Goal: Information Seeking & Learning: Learn about a topic

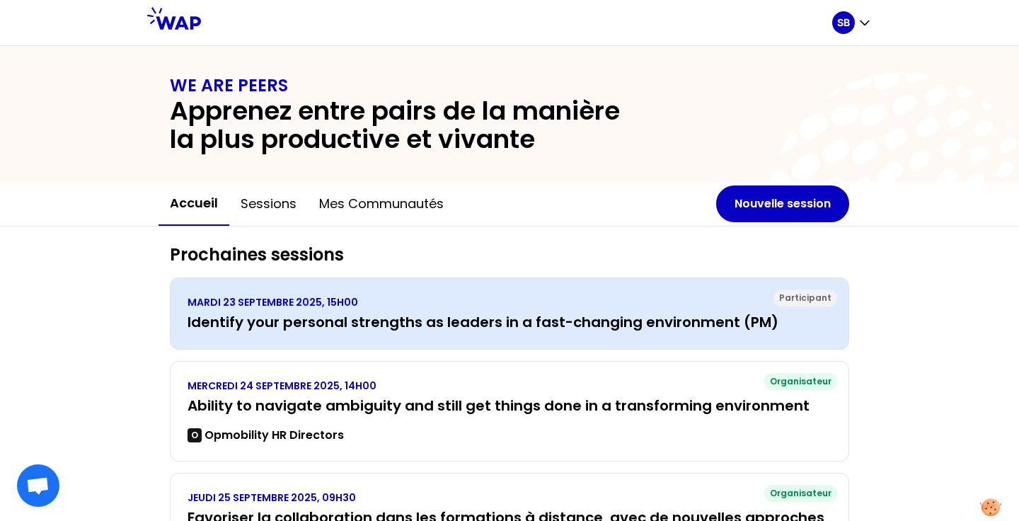
click at [547, 327] on h3 "Identify your personal strengths as leaders in a fast-changing environment (PM)" at bounding box center [510, 322] width 644 height 20
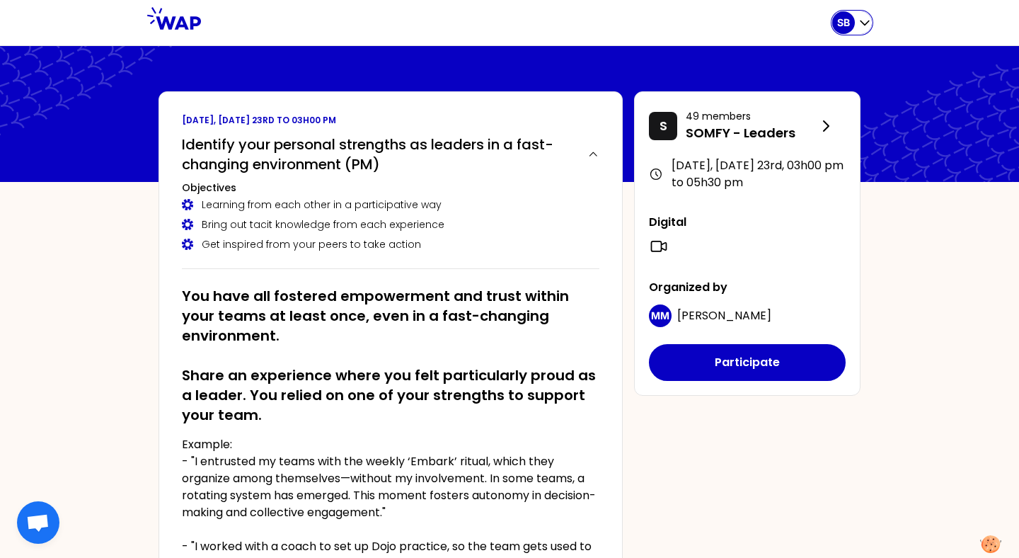
click at [841, 33] on div "SB" at bounding box center [843, 22] width 23 height 23
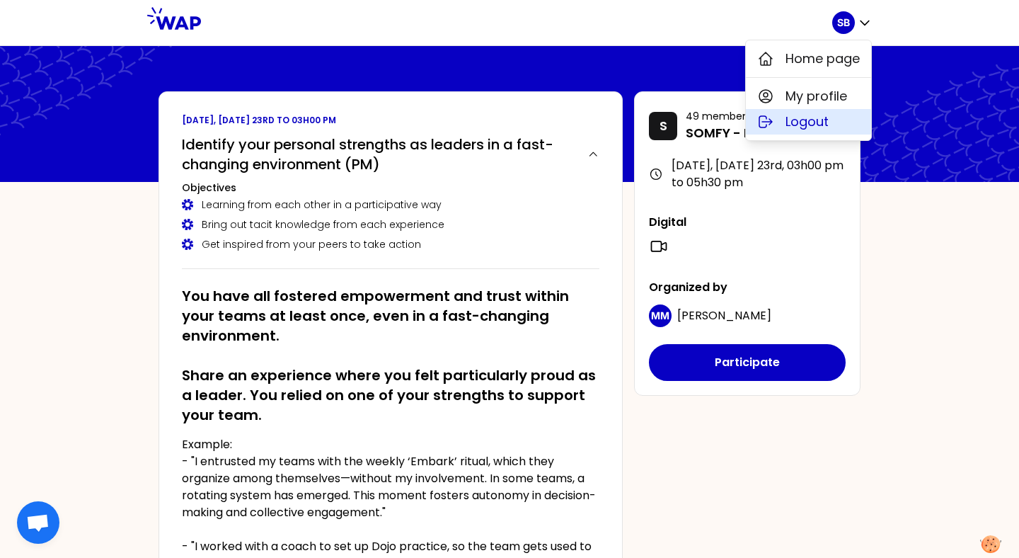
click at [802, 127] on span "Logout" at bounding box center [806, 122] width 43 height 20
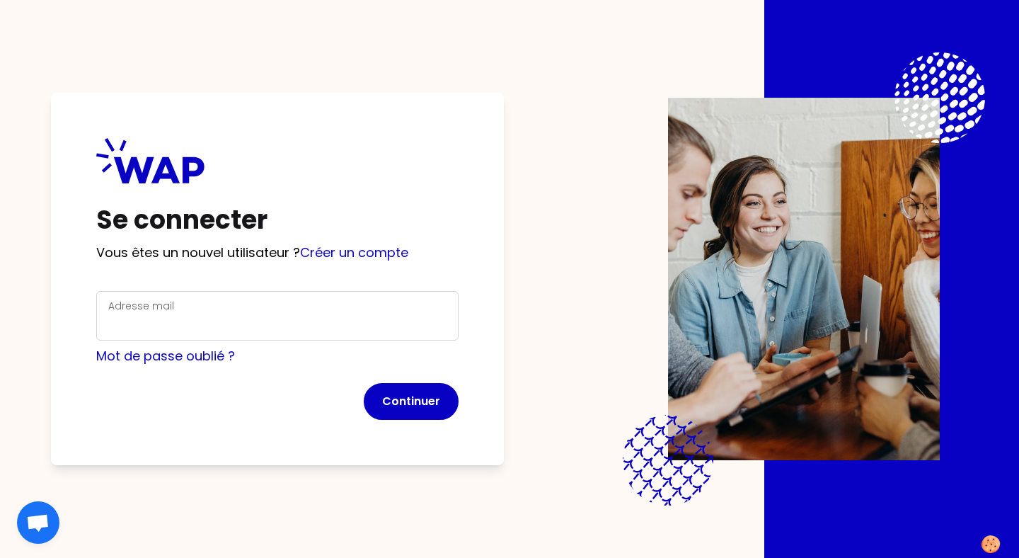
click at [292, 312] on div "Adresse mail" at bounding box center [277, 315] width 338 height 37
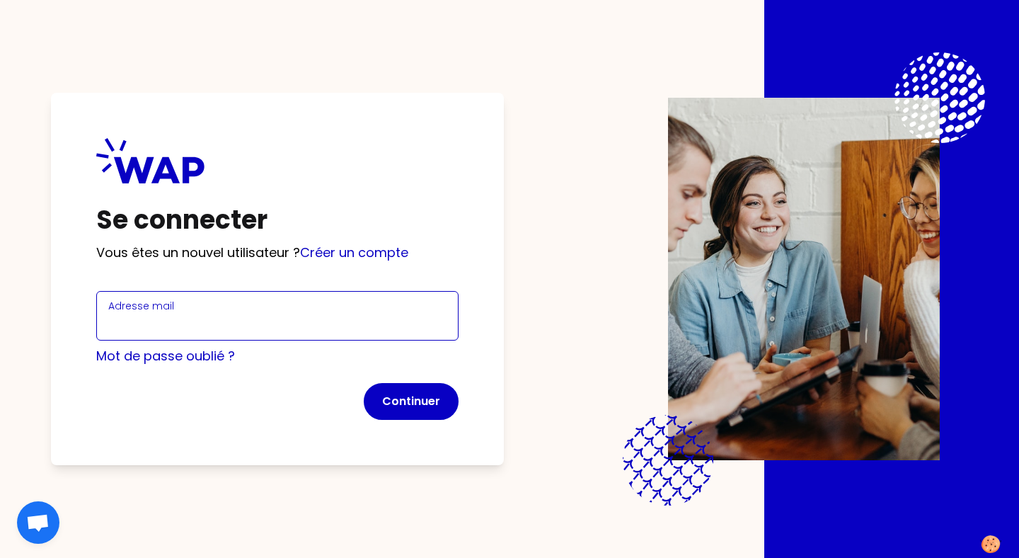
click at [285, 314] on input "Adresse mail" at bounding box center [277, 324] width 338 height 20
type input "[PERSON_NAME][EMAIL_ADDRESS][DOMAIN_NAME]"
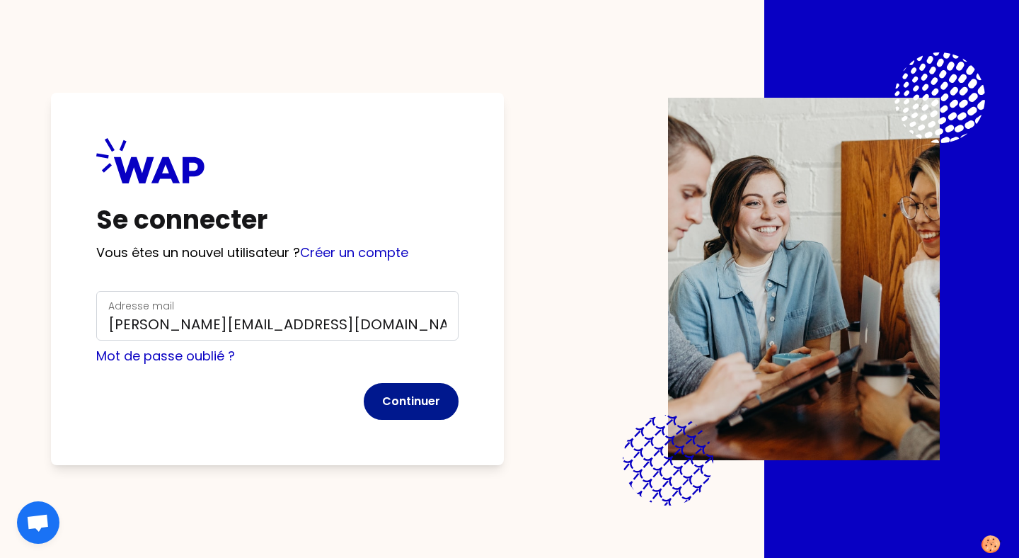
click at [403, 391] on button "Continuer" at bounding box center [411, 401] width 95 height 37
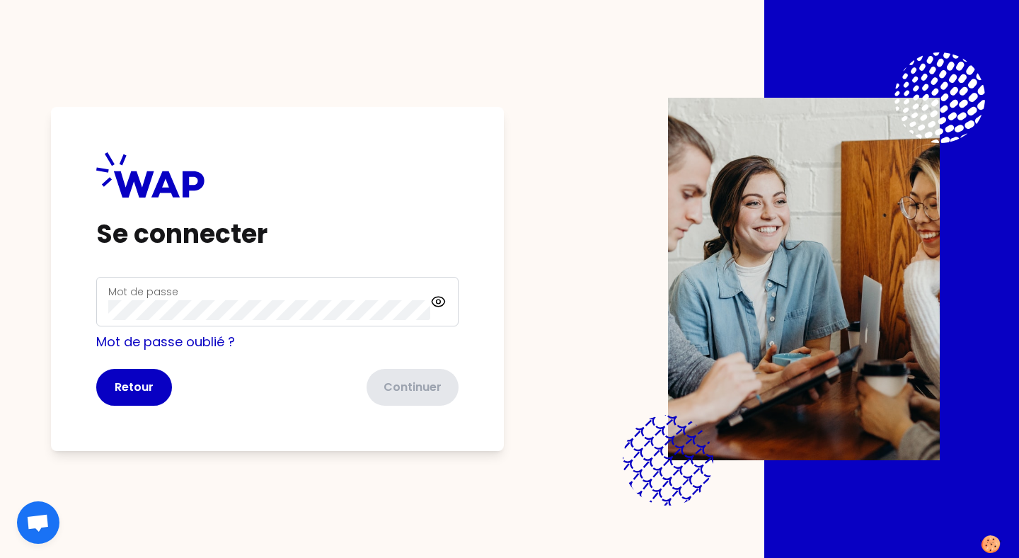
click at [340, 294] on div "Mot de passe" at bounding box center [269, 301] width 322 height 37
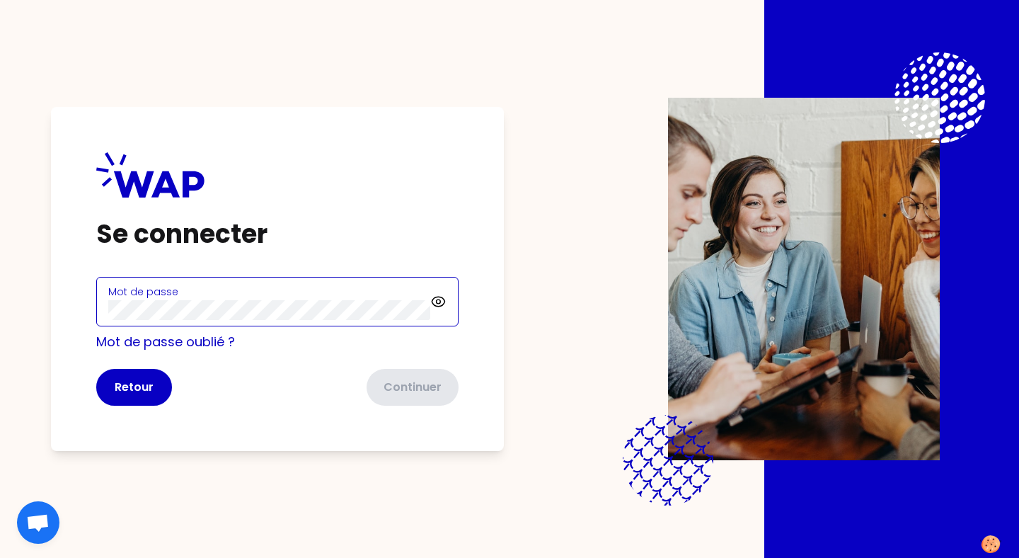
click at [338, 296] on div "Mot de passe" at bounding box center [269, 301] width 322 height 37
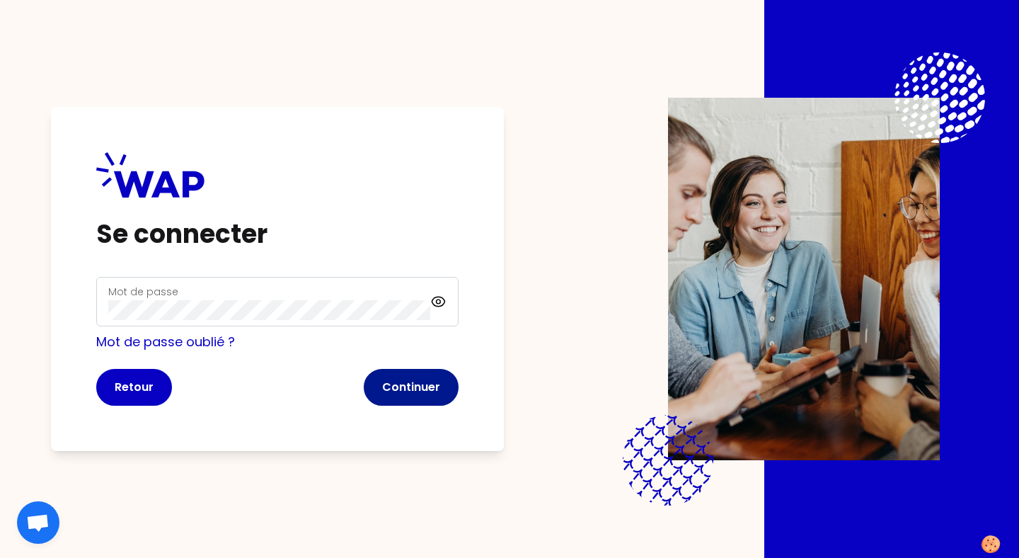
click at [397, 382] on button "Continuer" at bounding box center [411, 387] width 95 height 37
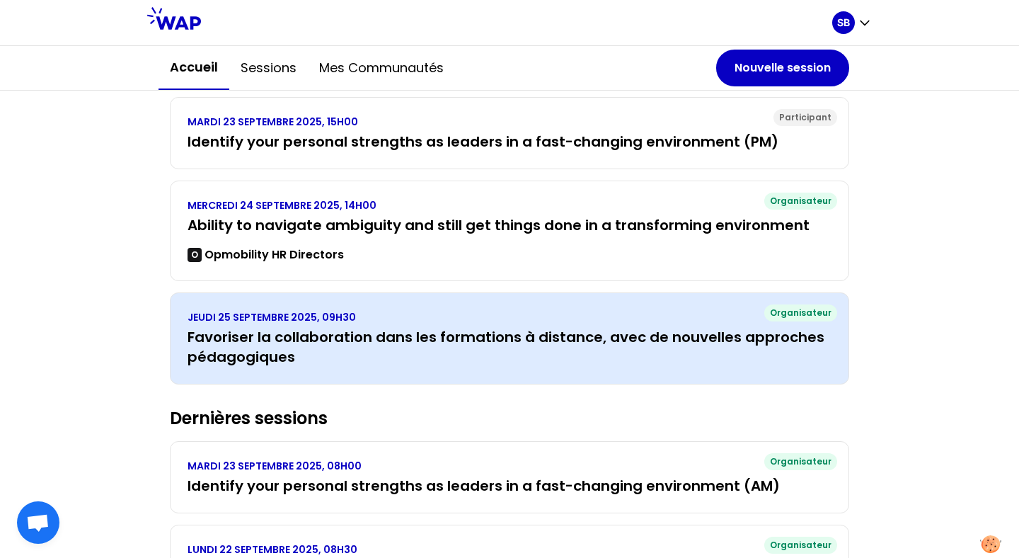
scroll to position [181, 0]
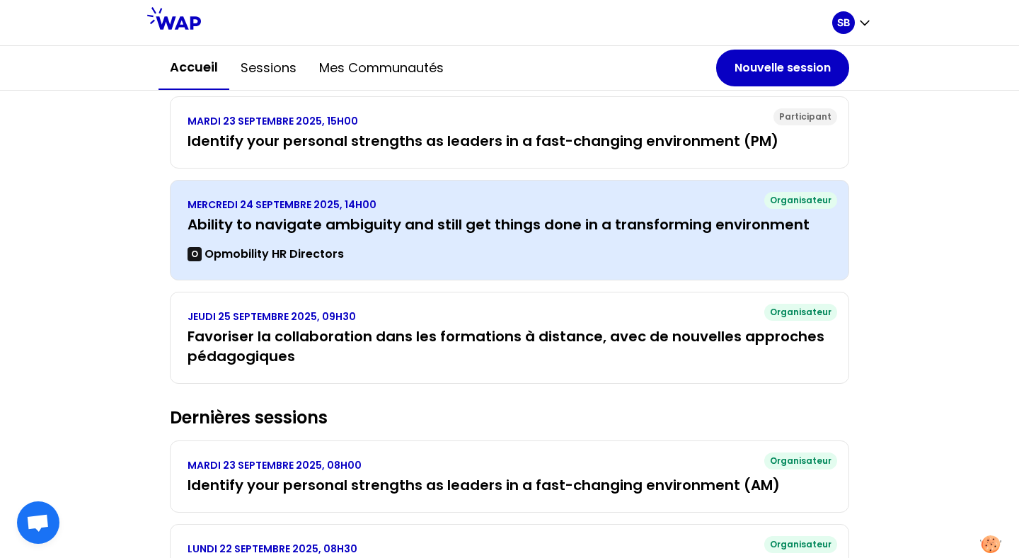
click at [433, 258] on div "O Opmobility HR Directors" at bounding box center [510, 254] width 644 height 17
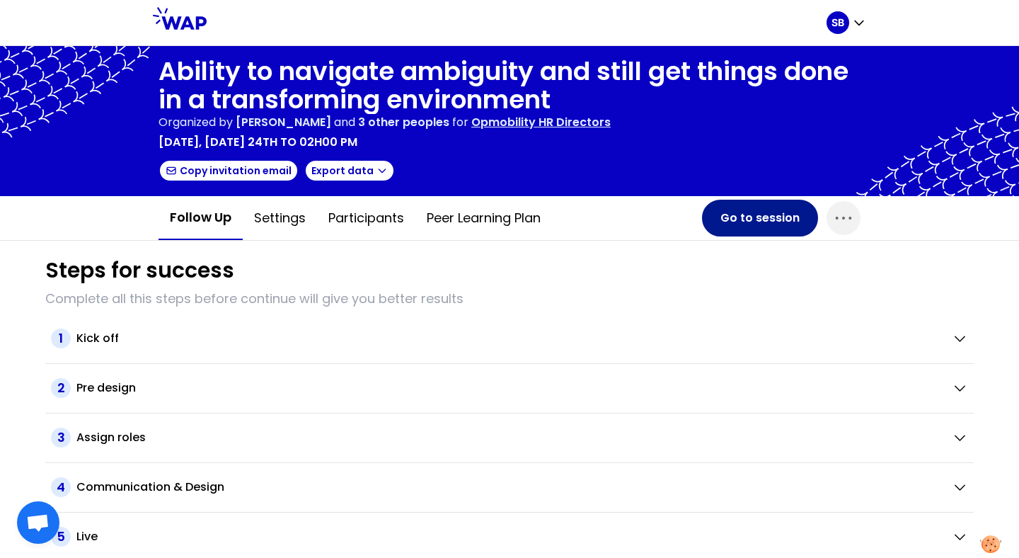
click at [793, 210] on button "Go to session" at bounding box center [760, 218] width 116 height 37
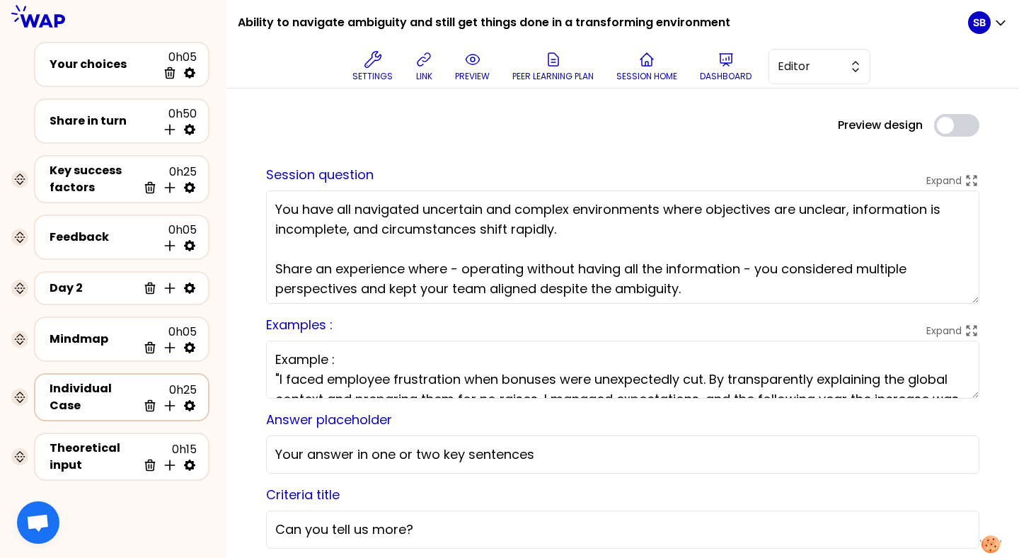
scroll to position [83, 0]
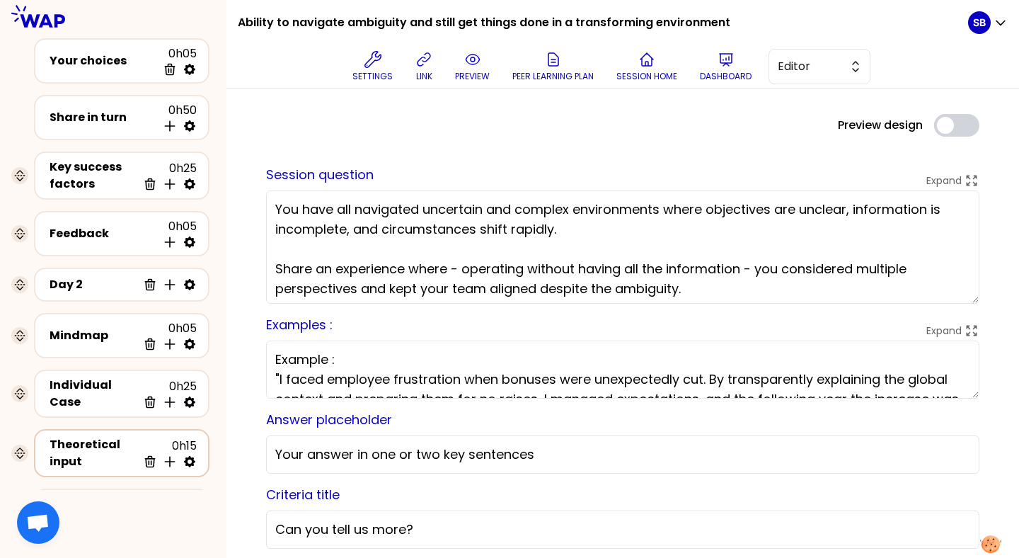
click at [95, 430] on div "Theoretical input 0h15 Delete Insert activity below" at bounding box center [121, 453] width 175 height 48
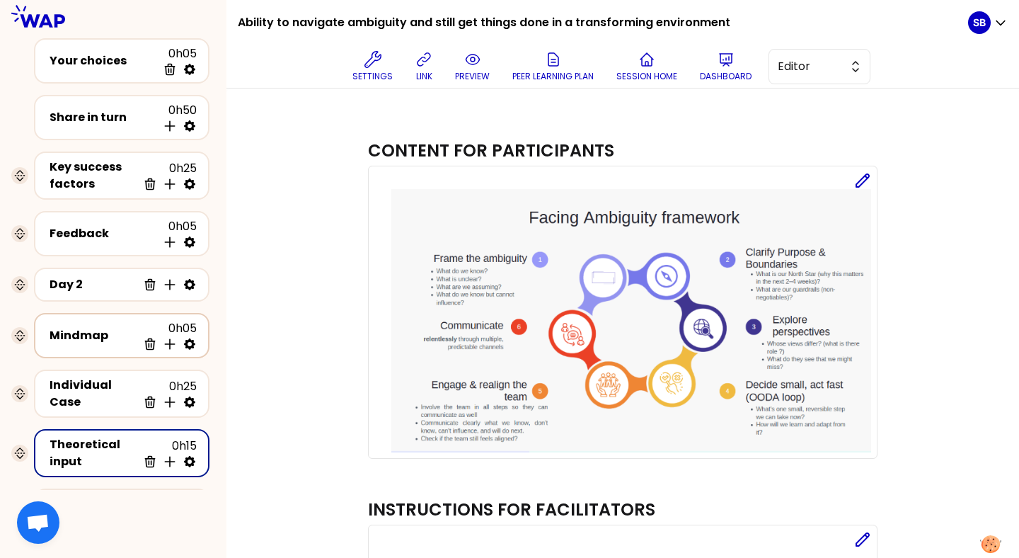
click at [91, 344] on div "Mindmap 0h05 Delete Insert activity below" at bounding box center [122, 335] width 150 height 31
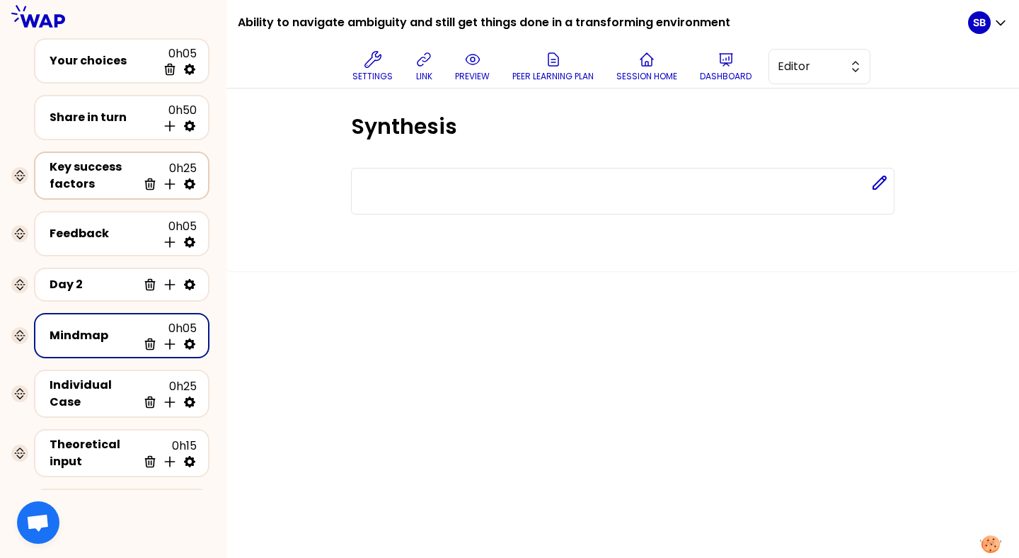
click at [95, 187] on div "Key success factors" at bounding box center [94, 176] width 88 height 34
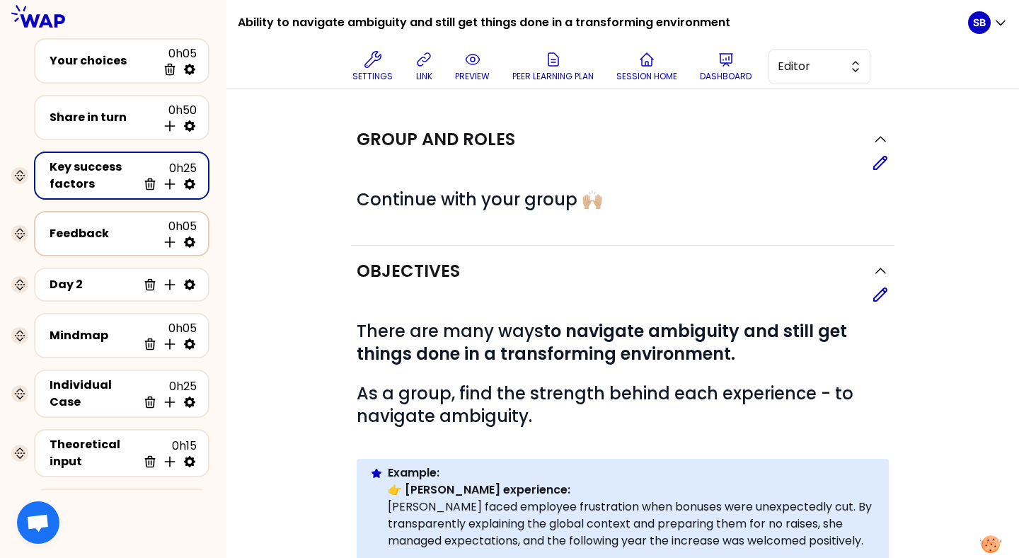
click at [100, 238] on div "Feedback" at bounding box center [104, 233] width 108 height 17
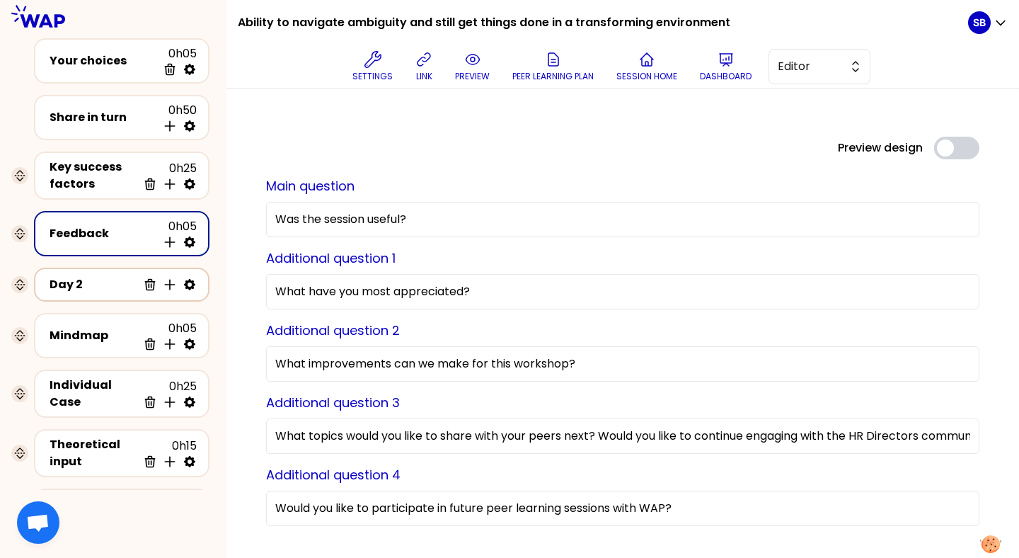
click at [100, 271] on div "Day 2 Delete Insert activity below" at bounding box center [121, 284] width 175 height 34
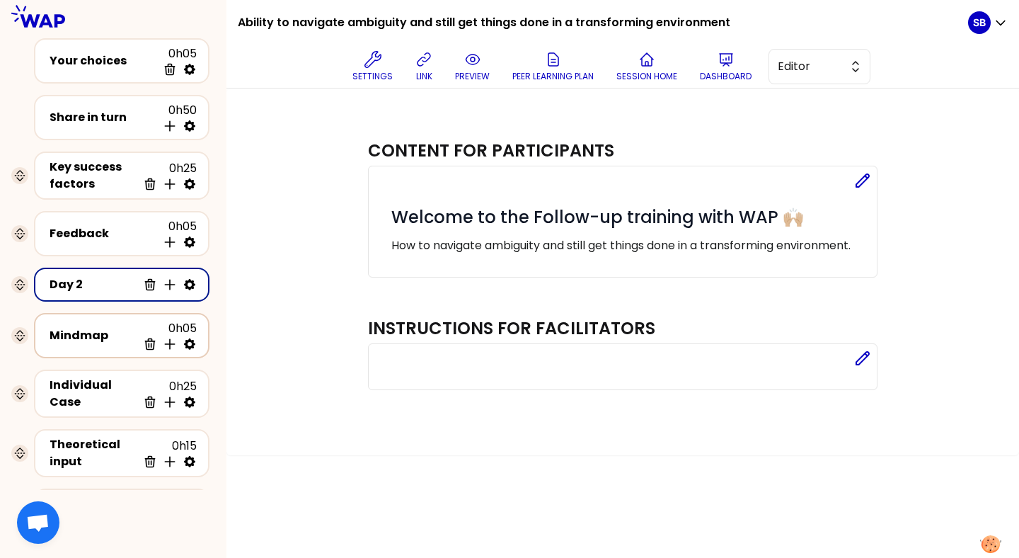
click at [98, 337] on div "Mindmap" at bounding box center [94, 335] width 88 height 17
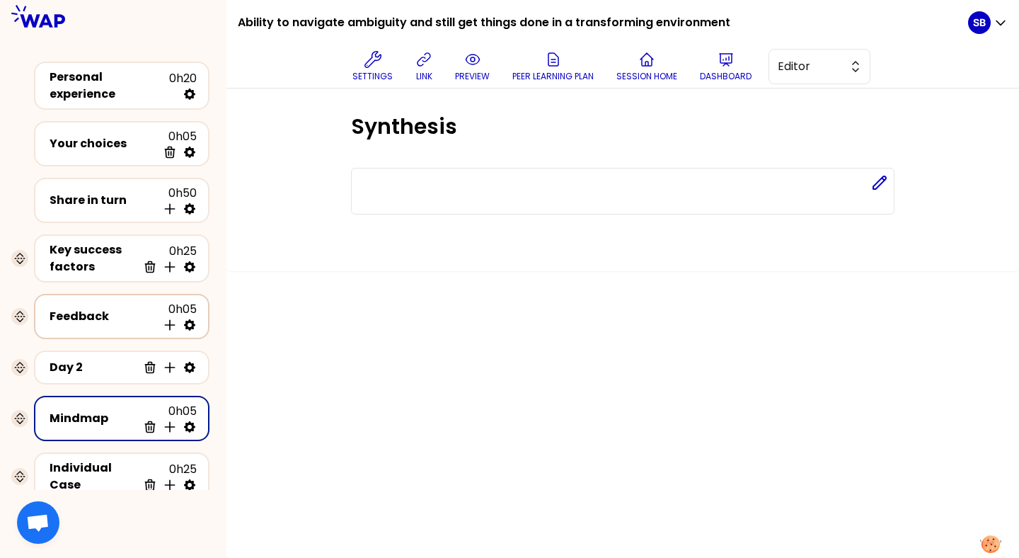
scroll to position [48, 0]
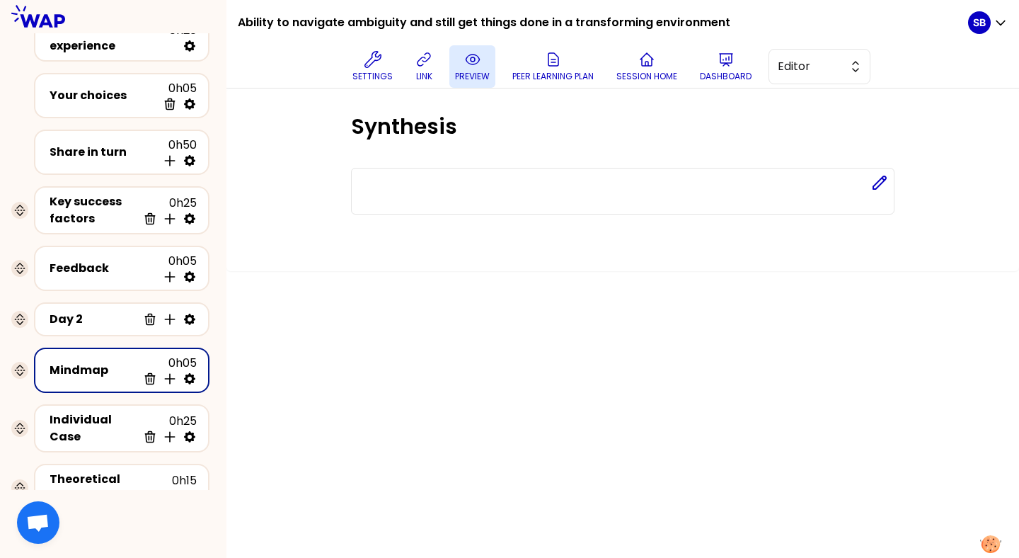
click at [468, 67] on icon at bounding box center [472, 59] width 17 height 17
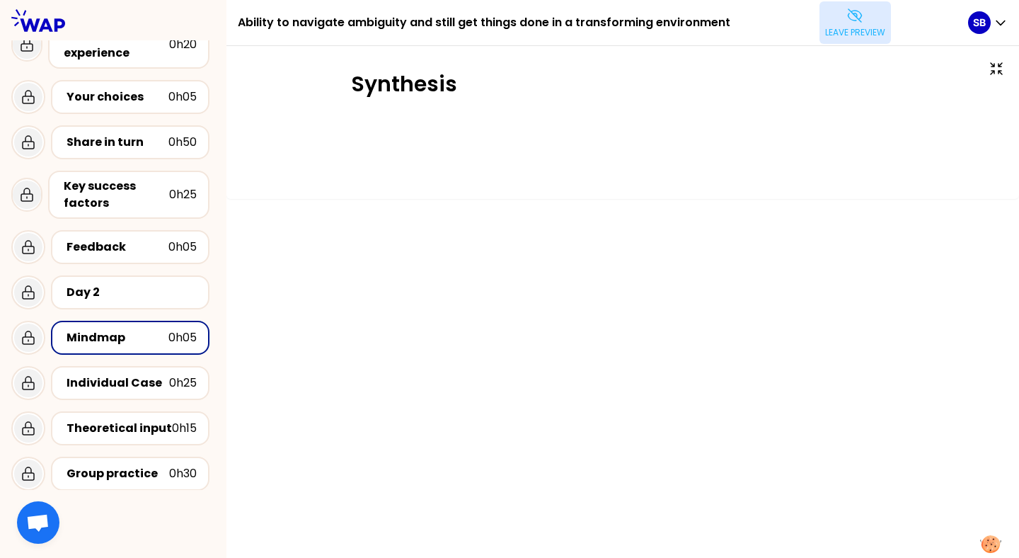
scroll to position [41, 0]
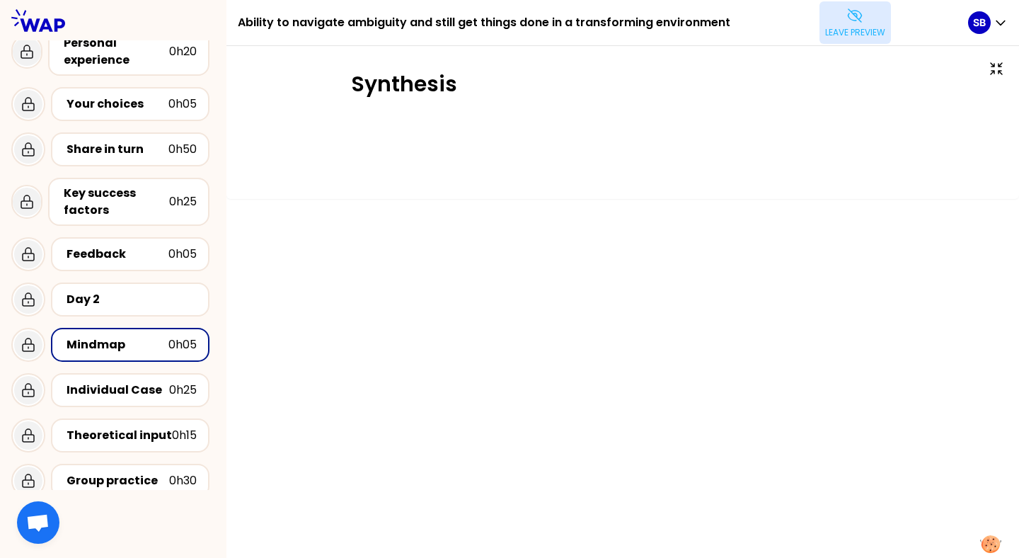
click at [860, 18] on icon at bounding box center [854, 15] width 17 height 17
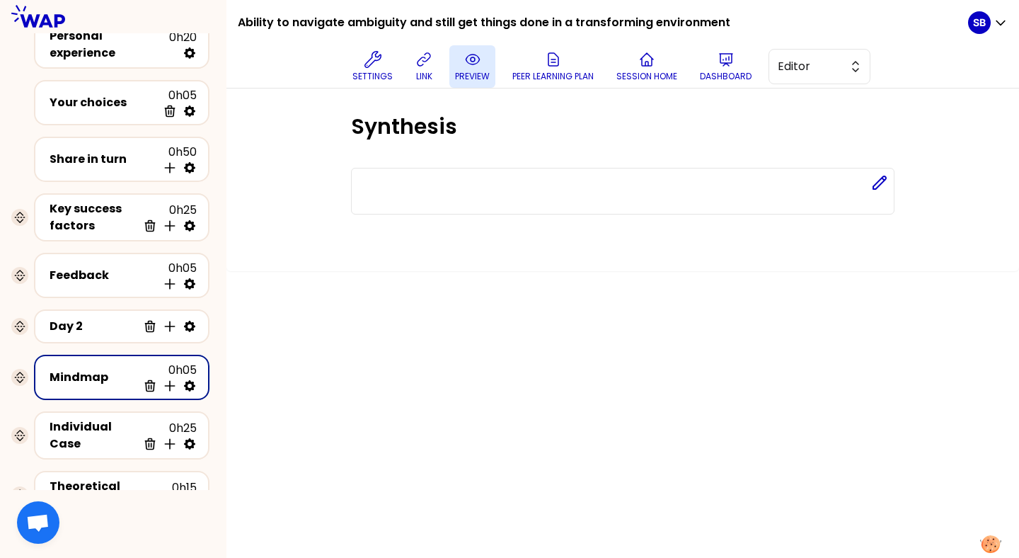
scroll to position [48, 0]
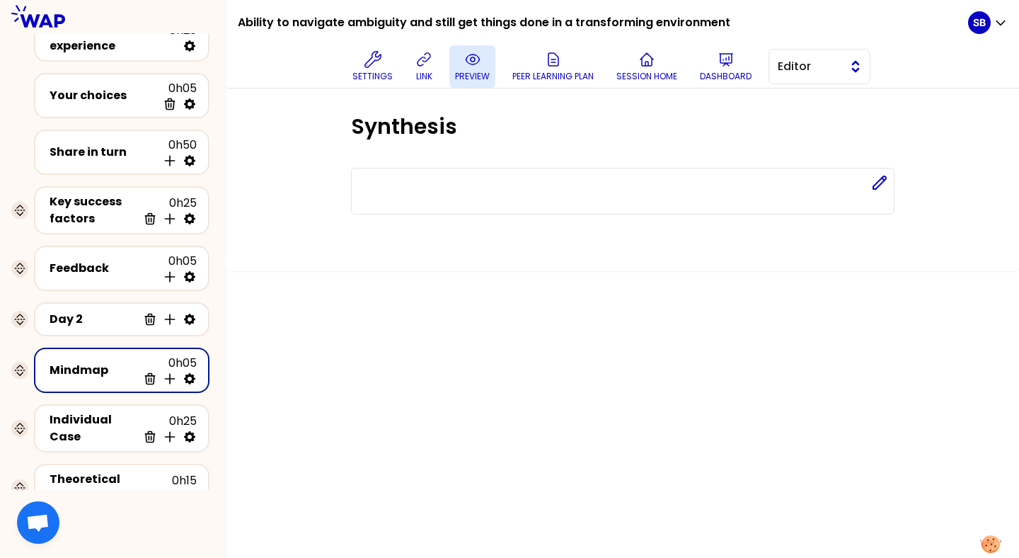
click at [800, 74] on span "Editor" at bounding box center [810, 66] width 64 height 17
click at [802, 113] on li "Facilitator" at bounding box center [819, 124] width 100 height 23
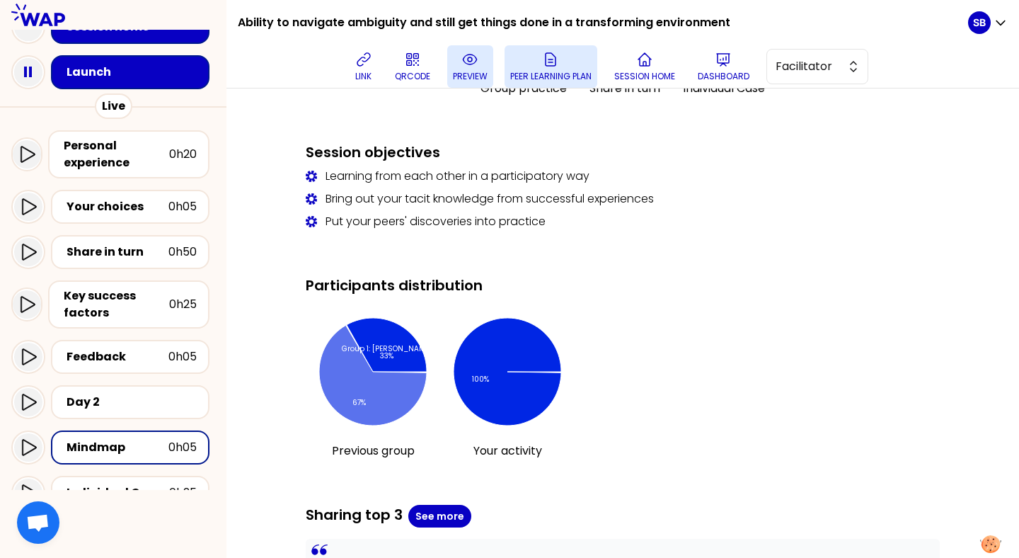
scroll to position [859, 0]
